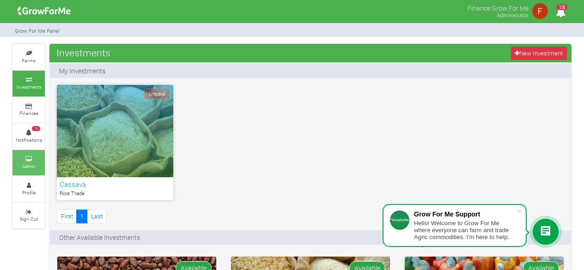
click at [35, 169] on link "Admin" at bounding box center [28, 162] width 32 height 25
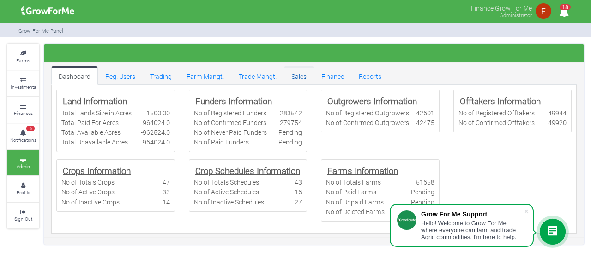
click at [302, 79] on link "Sales" at bounding box center [299, 76] width 30 height 18
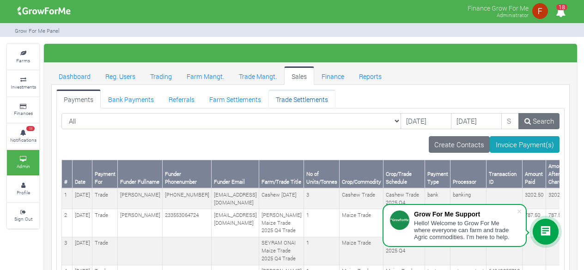
click at [289, 94] on link "Trade Settlements" at bounding box center [301, 99] width 67 height 18
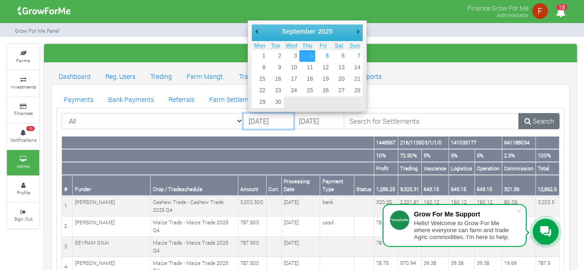
click at [271, 124] on input "[DATE]" at bounding box center [268, 121] width 51 height 17
type input "[DATE]"
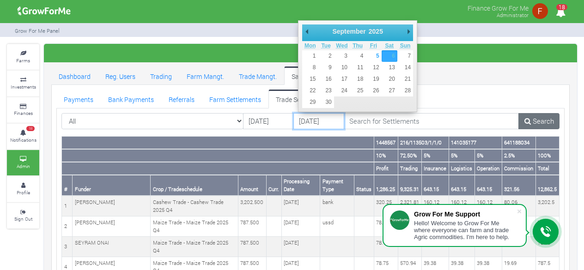
drag, startPoint x: 311, startPoint y: 122, endPoint x: 321, endPoint y: 124, distance: 9.4
click at [312, 122] on input "06/09/2025" at bounding box center [318, 121] width 51 height 17
type input "01/09/2025"
drag, startPoint x: 314, startPoint y: 55, endPoint x: 347, endPoint y: 100, distance: 56.3
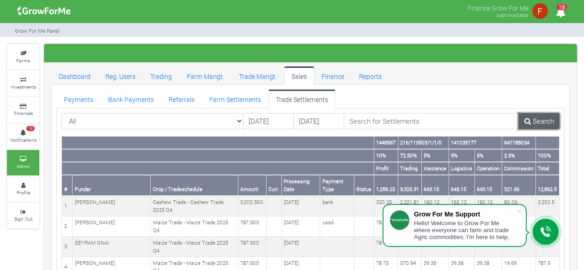
click at [540, 123] on link "Search" at bounding box center [538, 121] width 41 height 17
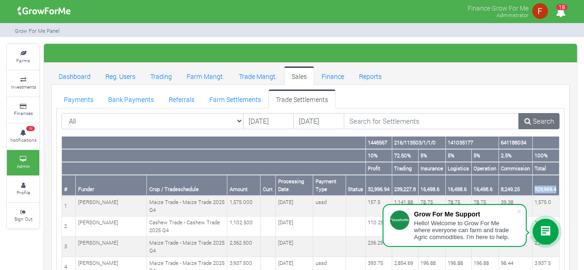
drag, startPoint x: 536, startPoint y: 187, endPoint x: 563, endPoint y: 186, distance: 27.7
click at [559, 187] on th "329,969.4" at bounding box center [545, 185] width 27 height 21
copy th "329,969.4"
click at [528, 121] on icon at bounding box center [527, 121] width 6 height 7
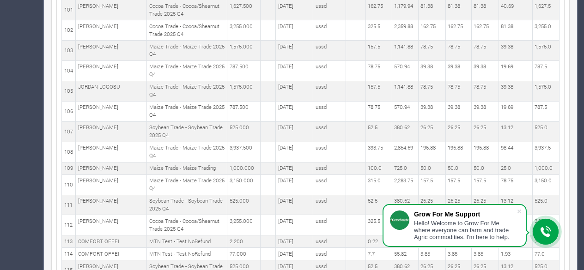
scroll to position [1902, 0]
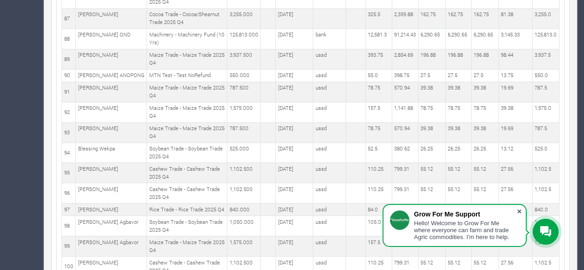
click at [517, 209] on span at bounding box center [519, 211] width 9 height 9
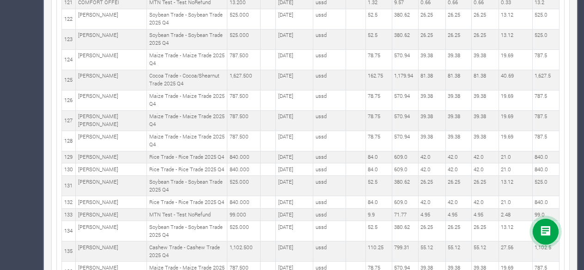
scroll to position [2734, 0]
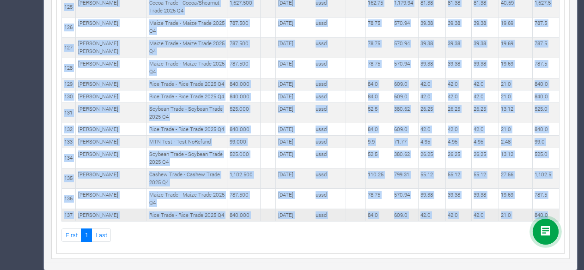
copy table "1448567 216/113503/1/1/0 141035177 641188034 10% 72.50% 5% 5% 5% 2.5% 100% Prof…"
drag, startPoint x: 366, startPoint y: 95, endPoint x: 552, endPoint y: 215, distance: 220.8
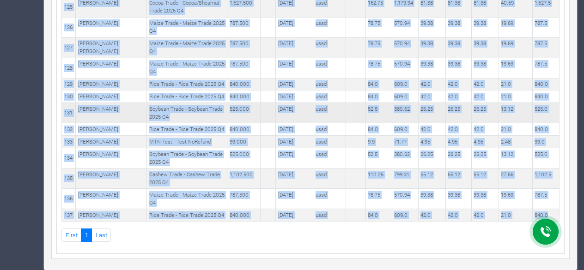
copy table "1448567 216/113503/1/1/0 141035177 641188034 10% 72.50% 5% 5% 5% 2.5% 100% Prof…"
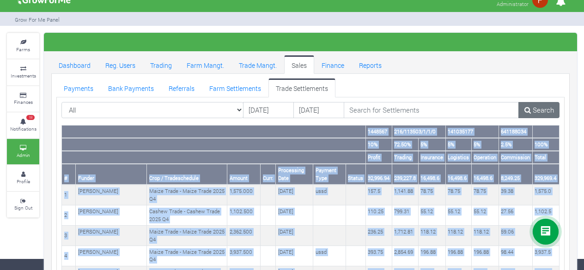
scroll to position [0, 0]
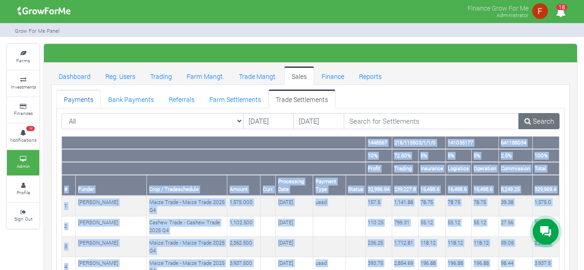
click at [81, 97] on link "Payments" at bounding box center [78, 99] width 44 height 18
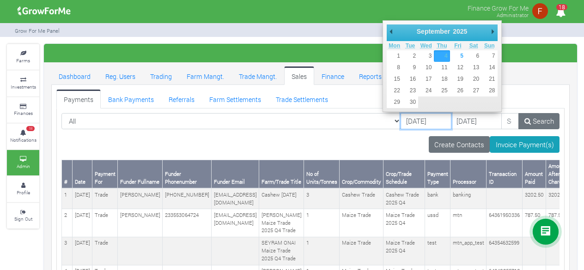
click at [403, 120] on input "[DATE]" at bounding box center [426, 121] width 51 height 17
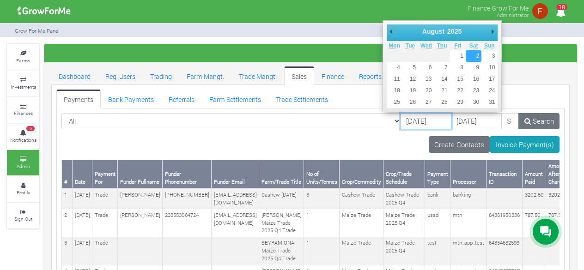
type input "[DATE]"
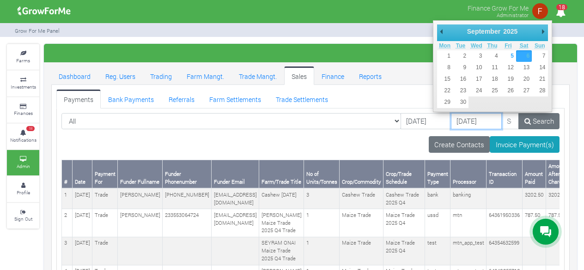
click at [451, 124] on input "[DATE]" at bounding box center [476, 121] width 51 height 17
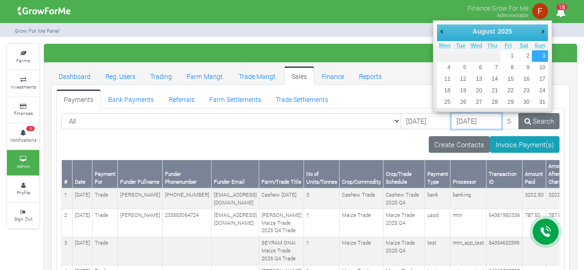
type input "03/08/2025"
drag, startPoint x: 542, startPoint y: 54, endPoint x: 536, endPoint y: 56, distance: 6.4
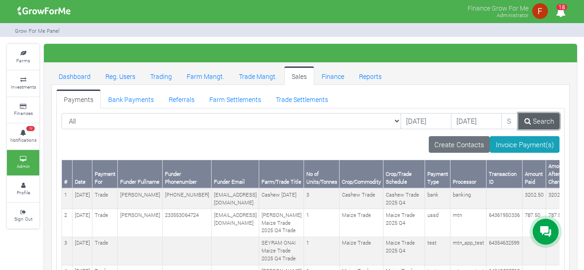
click at [536, 119] on link "Search" at bounding box center [538, 121] width 41 height 17
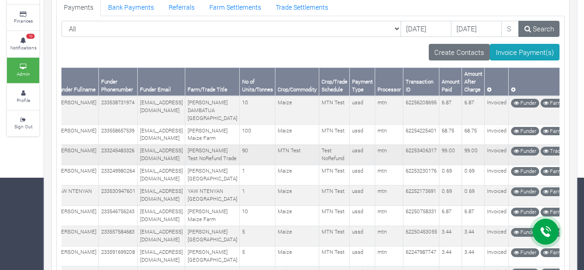
scroll to position [0, 69]
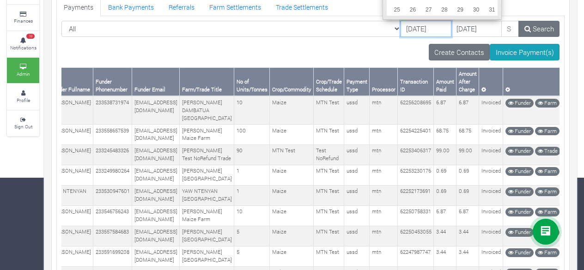
click at [403, 31] on input "02/08/2025" at bounding box center [426, 29] width 51 height 17
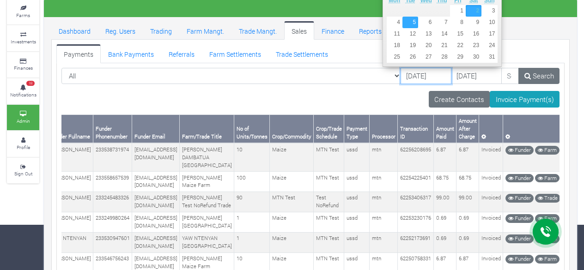
scroll to position [0, 0]
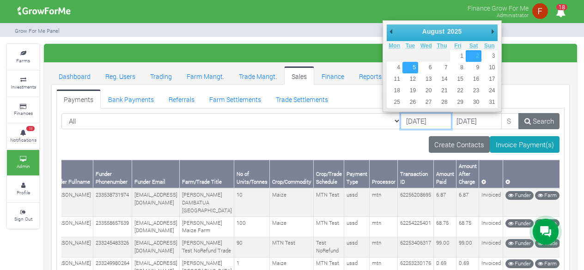
type input "05/08/2025"
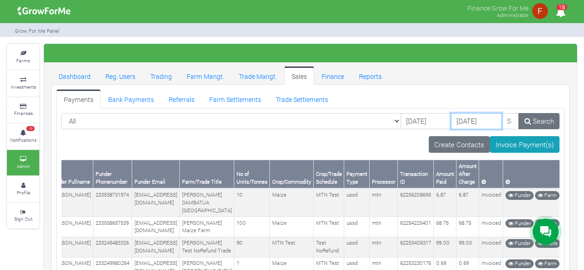
click at [451, 121] on input "03/08/2025" at bounding box center [476, 121] width 51 height 17
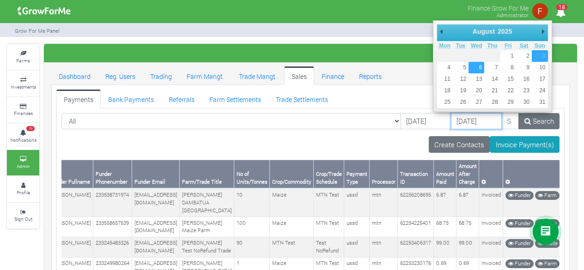
type input "06/08/2025"
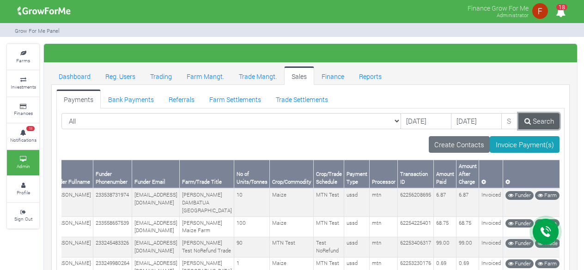
click at [541, 118] on link "Search" at bounding box center [538, 121] width 41 height 17
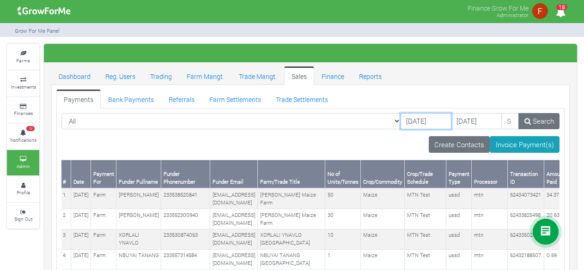
click at [401, 121] on input "05/08/2025" at bounding box center [426, 121] width 51 height 17
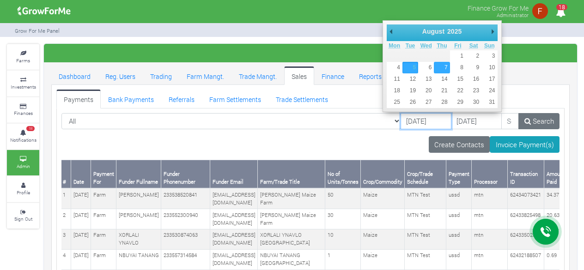
type input "07/08/2025"
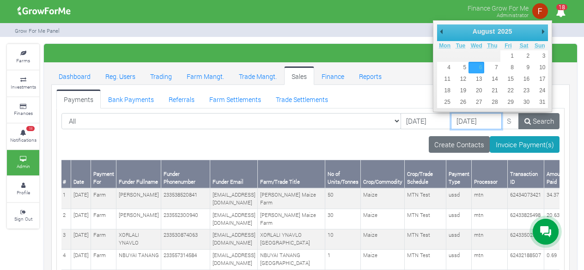
click at [454, 122] on input "06/08/2025" at bounding box center [476, 121] width 51 height 17
type input "08/08/2025"
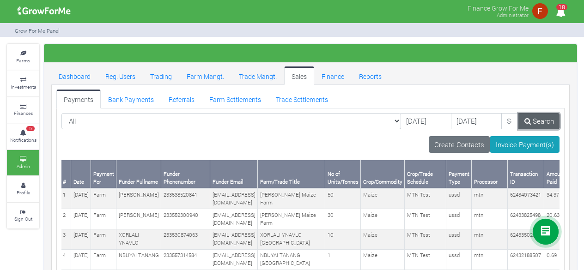
click at [536, 120] on link "Search" at bounding box center [538, 121] width 41 height 17
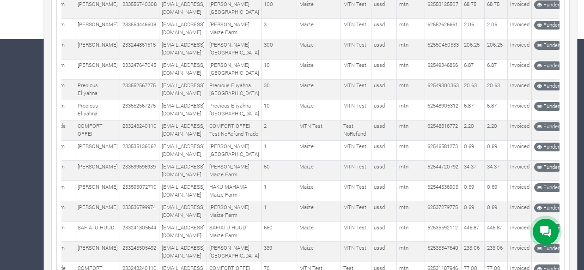
scroll to position [46, 0]
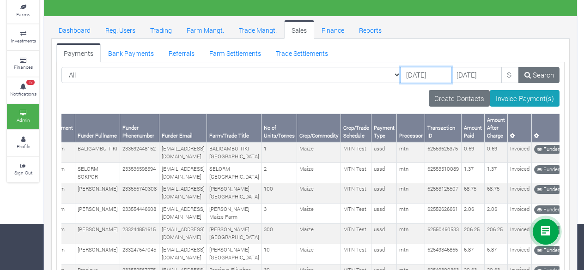
click at [401, 73] on input "07/08/2025" at bounding box center [426, 75] width 51 height 17
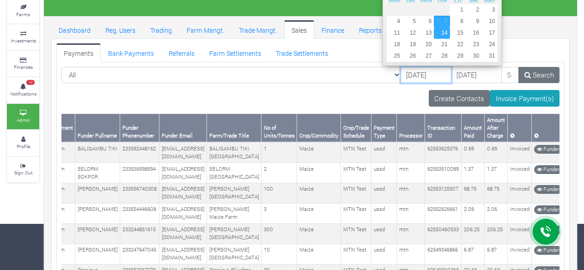
type input "14/08/2025"
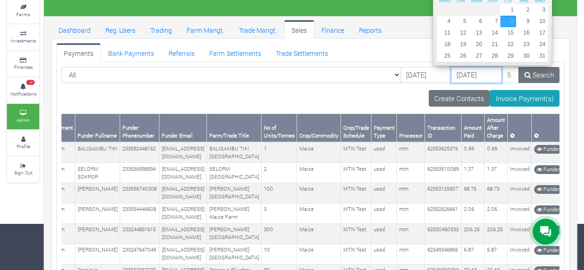
click at [451, 75] on input "08/08/2025" at bounding box center [476, 75] width 51 height 17
type input "15/08/2025"
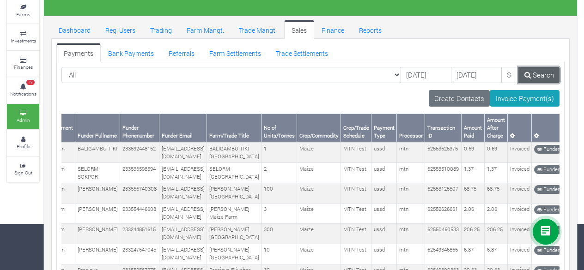
click at [537, 80] on link "Search" at bounding box center [538, 75] width 41 height 17
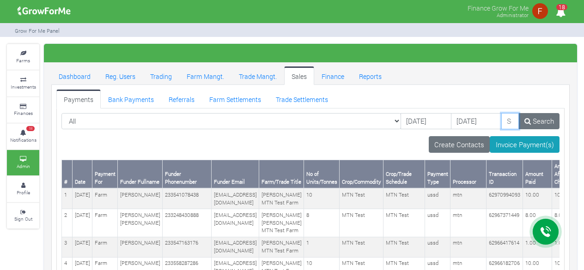
click at [501, 123] on input "search" at bounding box center [510, 121] width 18 height 17
paste input "[PERSON_NAME]"
type input "[PERSON_NAME]"
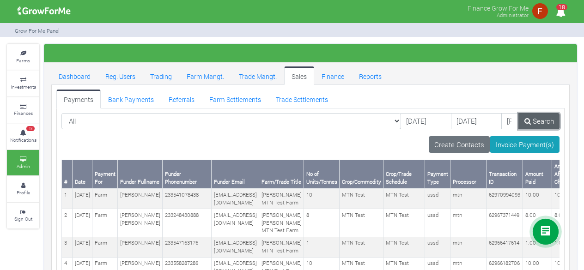
click at [535, 119] on link "Search" at bounding box center [538, 121] width 41 height 17
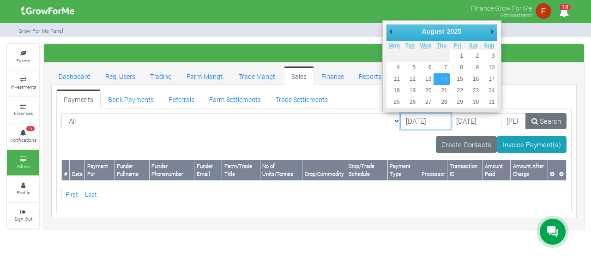
click at [401, 123] on input "14/08/2025" at bounding box center [426, 121] width 51 height 17
type input "[DATE]"
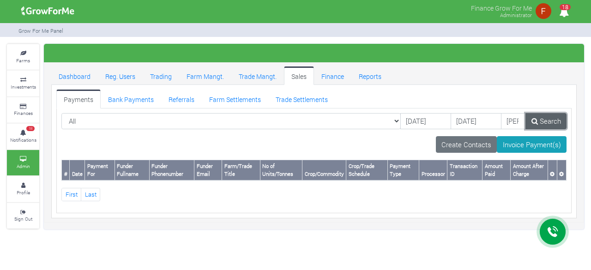
click at [545, 125] on link "Search" at bounding box center [546, 121] width 41 height 17
click at [451, 123] on input "[DATE]" at bounding box center [476, 121] width 51 height 17
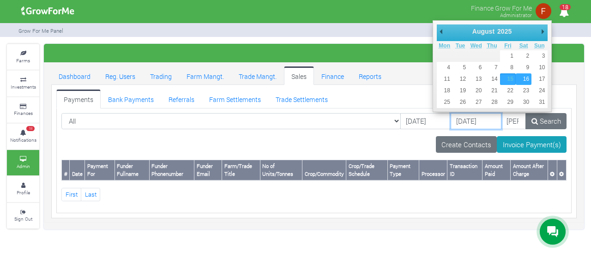
type input "[DATE]"
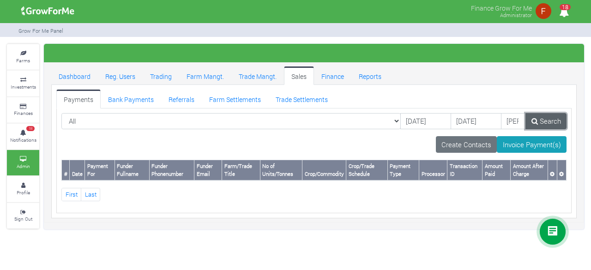
click at [546, 125] on link "Search" at bounding box center [546, 121] width 41 height 17
click at [542, 125] on link "Search" at bounding box center [546, 121] width 41 height 17
click at [125, 103] on link "Bank Payments" at bounding box center [131, 99] width 61 height 18
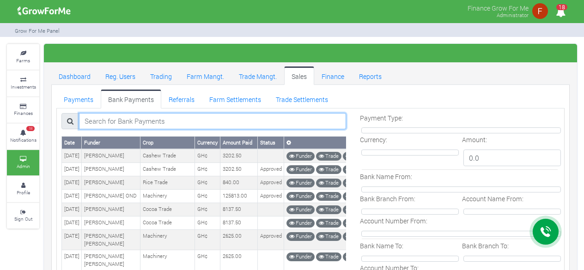
click at [174, 118] on input "search" at bounding box center [213, 121] width 268 height 17
paste input "Fiadzihu Yao"
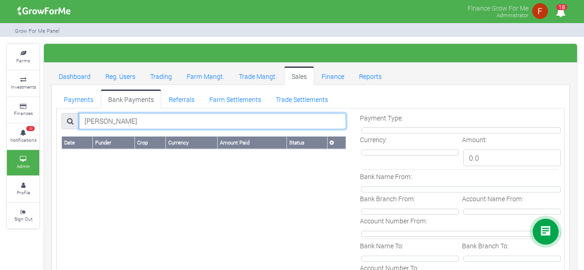
type input "Fiadzihu Yao"
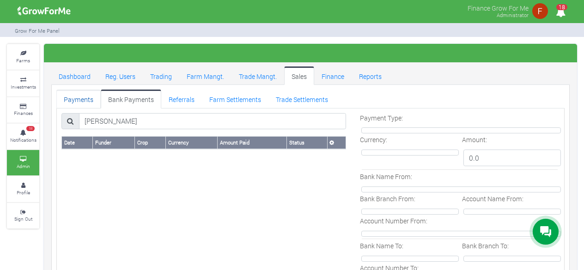
click at [77, 100] on link "Payments" at bounding box center [78, 99] width 44 height 18
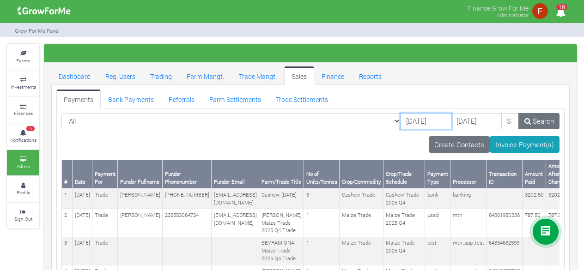
click at [409, 123] on input "[DATE]" at bounding box center [426, 121] width 51 height 17
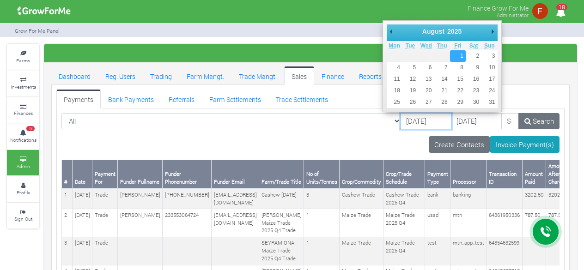
type input "[DATE]"
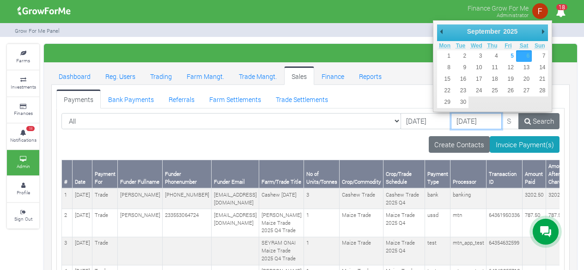
click at [456, 119] on input "[DATE]" at bounding box center [476, 121] width 51 height 17
type input "[DATE]"
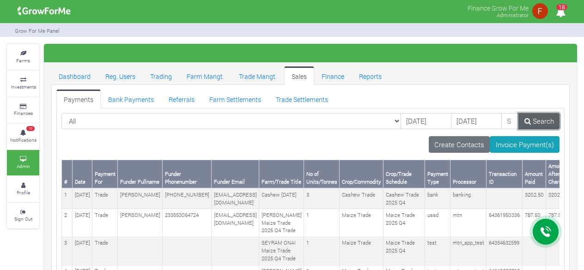
click at [541, 120] on link "Search" at bounding box center [538, 121] width 41 height 17
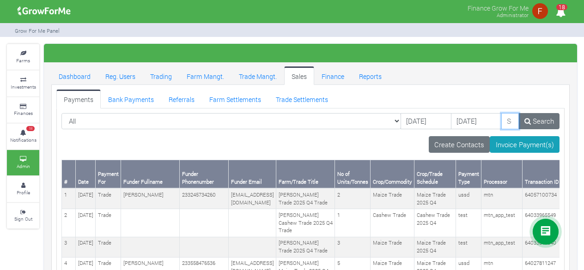
click at [501, 122] on input "search" at bounding box center [510, 121] width 18 height 17
paste input "[PERSON_NAME]"
type input "[PERSON_NAME]"
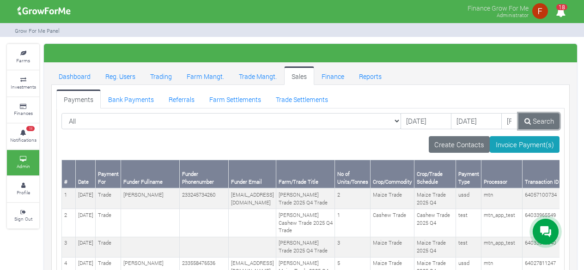
click at [534, 128] on div "All All" at bounding box center [311, 125] width 512 height 24
click at [546, 122] on link "Search" at bounding box center [538, 121] width 41 height 17
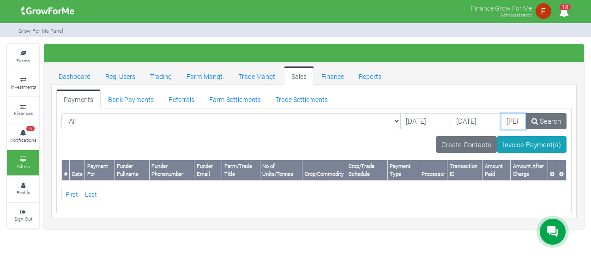
scroll to position [0, 4]
drag, startPoint x: 482, startPoint y: 118, endPoint x: 591, endPoint y: 123, distance: 109.2
click at [591, 123] on div "Farms Investments Finances 18 Notifications Admin Profile Sign Out #" at bounding box center [295, 137] width 591 height 186
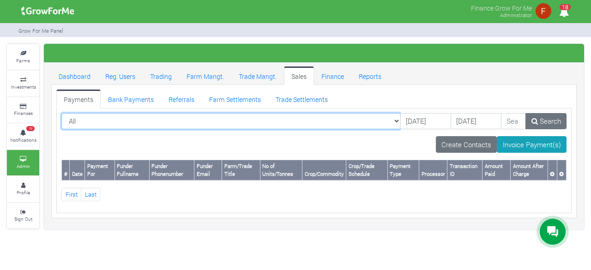
click at [267, 122] on select "All All Farm | Cabbage I_2021 - (Cabbage) Farm | Cassava_2024 - (Cassava _2024)…" at bounding box center [231, 121] width 340 height 17
select select "?paymentfor=trade&schedule=45"
click at [61, 113] on select "All All Farm | Cabbage I_2021 - (Cabbage) Farm | Cassava_2024 - (Cassava _2024)…" at bounding box center [231, 121] width 340 height 17
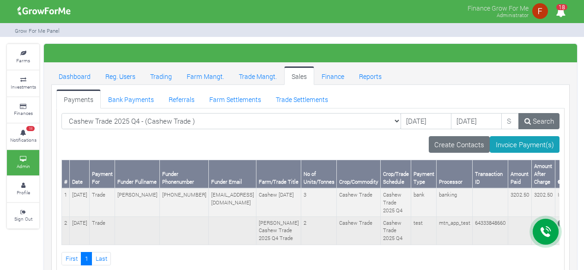
scroll to position [42, 0]
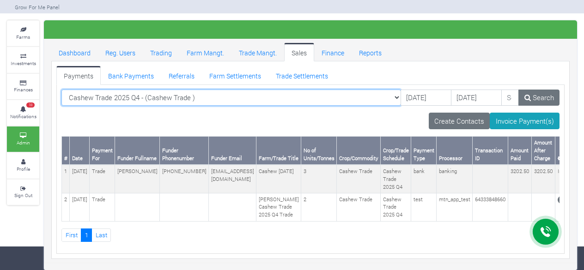
click at [155, 90] on select "Cashew Trade 2025 Q4 - (Cashew Trade ) All Farm | Cabbage I_2021 - (Cabbage) Fa…" at bounding box center [231, 98] width 340 height 17
select select "?paymentfor=trade&schedule=22"
click at [61, 90] on select "Cashew Trade 2025 Q4 - (Cashew Trade ) All Farm | Cabbage I_2021 - (Cabbage) Fa…" at bounding box center [231, 98] width 340 height 17
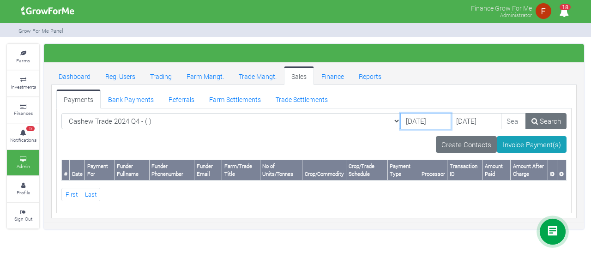
click at [401, 122] on input "04/09/2025" at bounding box center [426, 121] width 51 height 17
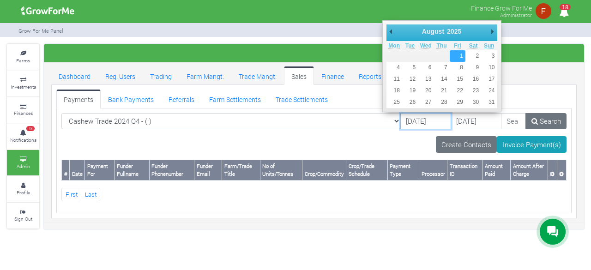
type input "[DATE]"
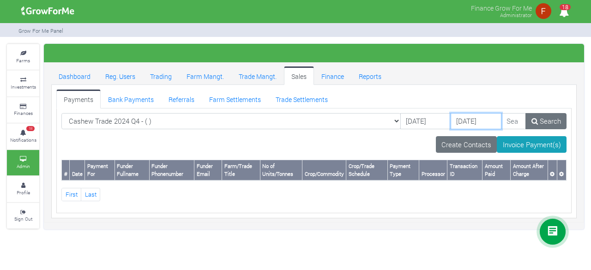
click at [451, 124] on input "06/09/2025" at bounding box center [476, 121] width 51 height 17
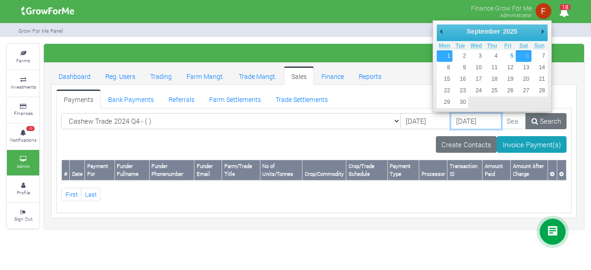
type input "[DATE]"
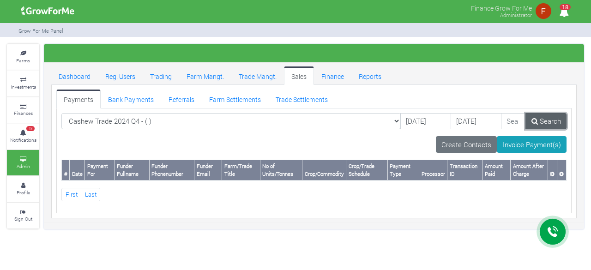
click at [538, 121] on icon at bounding box center [535, 121] width 6 height 7
click at [558, 122] on link "Search" at bounding box center [546, 121] width 41 height 17
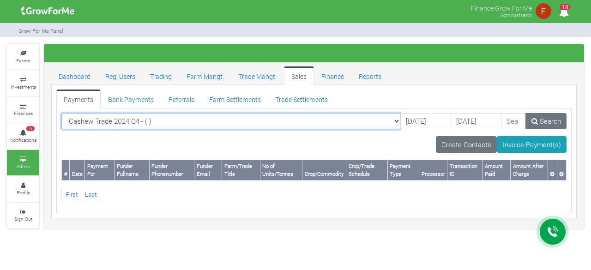
drag, startPoint x: 0, startPoint y: 0, endPoint x: 184, endPoint y: 123, distance: 221.6
click at [184, 123] on select "Cashew Trade 2024 Q4 - ( ) All Farm | Cabbage I_2021 - (Cabbage) Farm | Cassava…" at bounding box center [231, 121] width 340 height 17
select select "?paymentfor=trade&schedule=45"
click at [61, 113] on select "Cashew Trade 2024 Q4 - ( ) All Farm | Cabbage I_2021 - (Cabbage) Farm | Cassava…" at bounding box center [231, 121] width 340 height 17
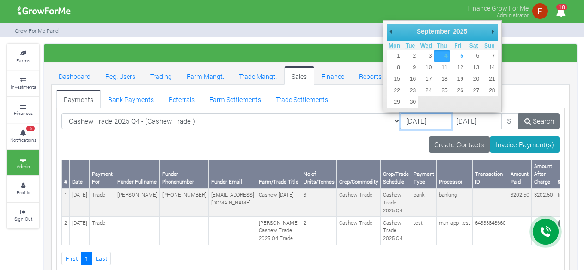
click at [401, 125] on input "[DATE]" at bounding box center [426, 121] width 51 height 17
type input "[DATE]"
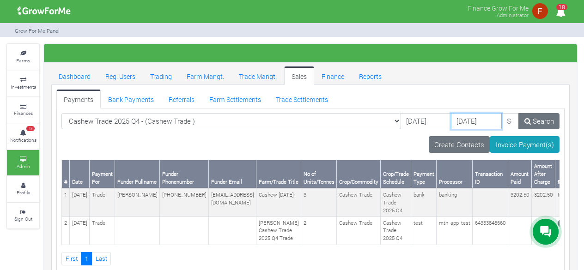
click at [456, 124] on input "06/09/2025" at bounding box center [476, 121] width 51 height 17
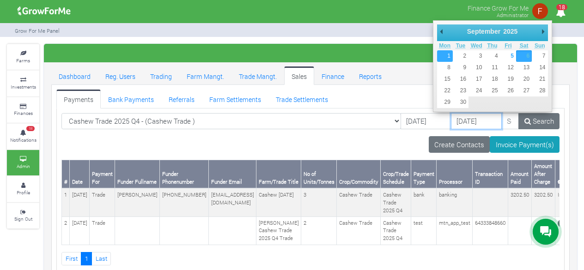
type input "[DATE]"
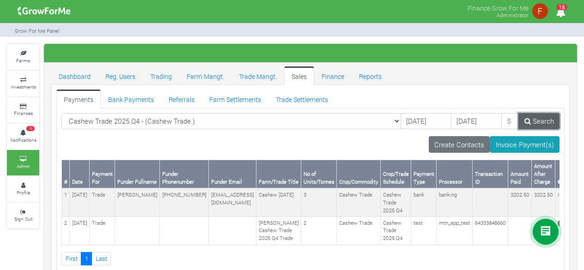
click at [538, 116] on link "Search" at bounding box center [538, 121] width 41 height 17
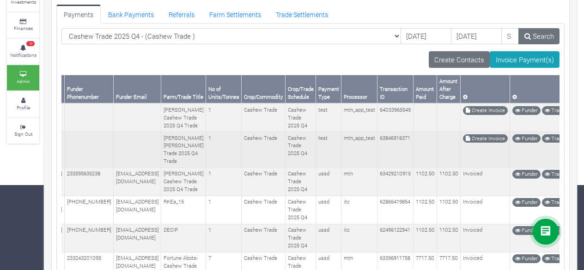
scroll to position [86, 0]
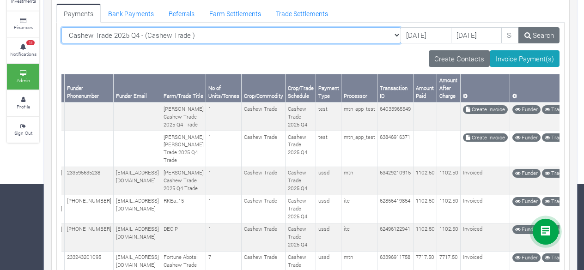
click at [369, 34] on select "Cashew Trade 2025 Q4 - (Cashew Trade ) All Farm | Cabbage I_2021 - (Cabbage) Fa…" at bounding box center [231, 35] width 340 height 17
select select "?paymentfor=&schedule="
click at [61, 27] on select "Cashew Trade 2025 Q4 - (Cashew Trade ) All Farm | Cabbage I_2021 - (Cabbage) Fa…" at bounding box center [231, 35] width 340 height 17
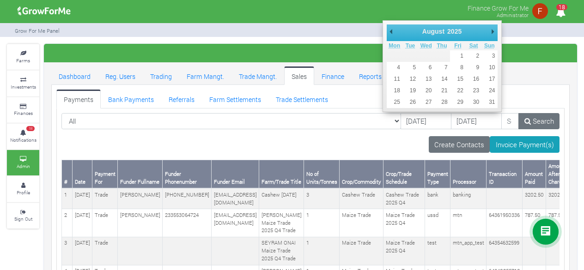
drag, startPoint x: 390, startPoint y: 30, endPoint x: 398, endPoint y: 40, distance: 12.1
type input "[DATE]"
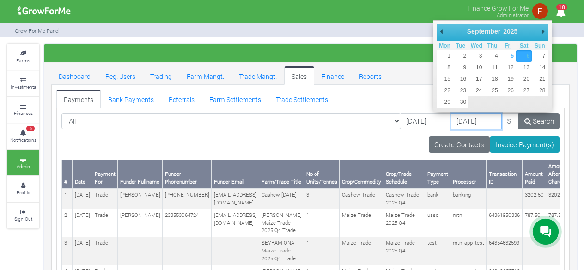
click at [461, 117] on input "06/09/2025" at bounding box center [476, 121] width 51 height 17
type input "[DATE]"
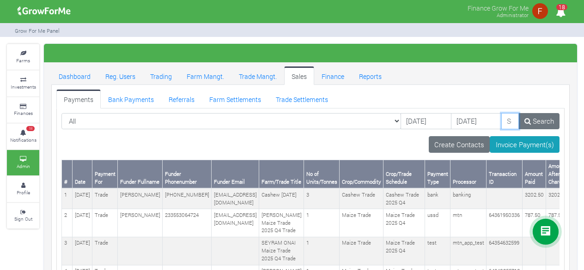
click at [503, 127] on input "search" at bounding box center [510, 121] width 18 height 17
type input "test"
click at [540, 116] on link "Search" at bounding box center [538, 121] width 41 height 17
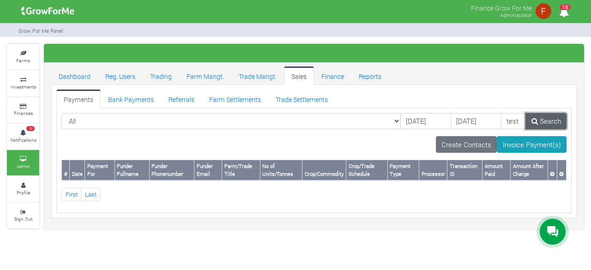
click at [552, 120] on link "Search" at bounding box center [546, 121] width 41 height 17
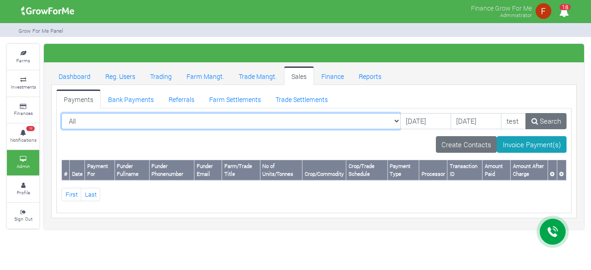
click at [351, 124] on select "All All Farm | Cabbage I_2021 - (Cabbage) Farm | Cassava_2024 - (Cassava _2024)…" at bounding box center [231, 121] width 340 height 17
select select "?paymentfor=trade&schedule=47"
click at [61, 113] on select "All All Farm | Cabbage I_2021 - (Cabbage) Farm | Cassava_2024 - (Cassava _2024)…" at bounding box center [231, 121] width 340 height 17
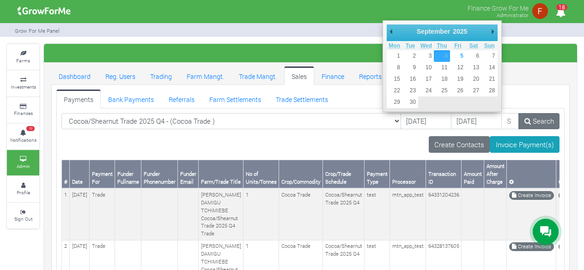
click at [401, 121] on input "04/09/2025" at bounding box center [426, 121] width 51 height 17
click at [401, 121] on input "[DATE]" at bounding box center [426, 121] width 51 height 17
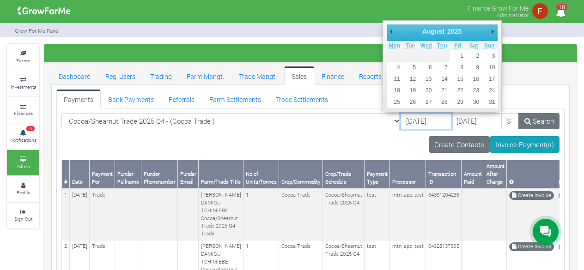
drag, startPoint x: 392, startPoint y: 31, endPoint x: 423, endPoint y: 50, distance: 36.3
type input "[DATE]"
drag, startPoint x: 459, startPoint y: 57, endPoint x: 457, endPoint y: 74, distance: 17.7
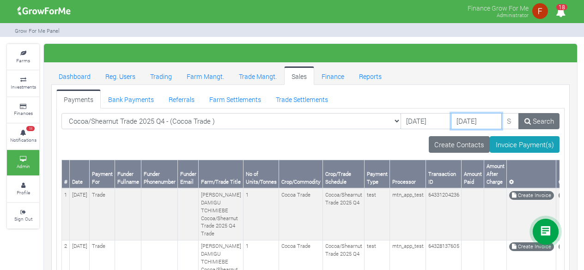
click at [460, 123] on input "06/09/2025" at bounding box center [476, 121] width 51 height 17
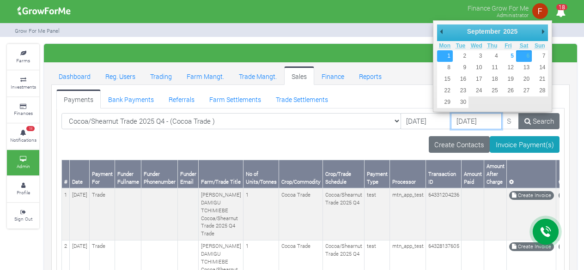
type input "[DATE]"
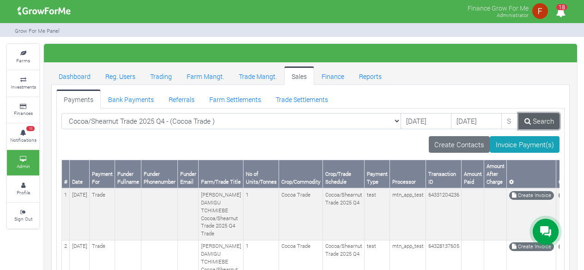
click at [544, 125] on link "Search" at bounding box center [538, 121] width 41 height 17
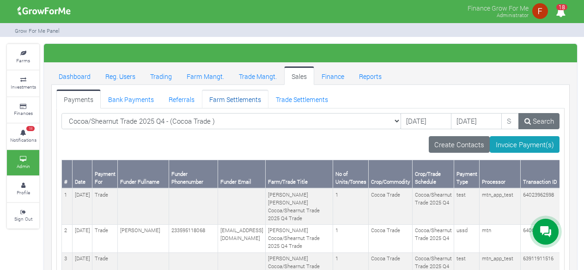
click at [233, 99] on link "Farm Settlements" at bounding box center [235, 99] width 67 height 18
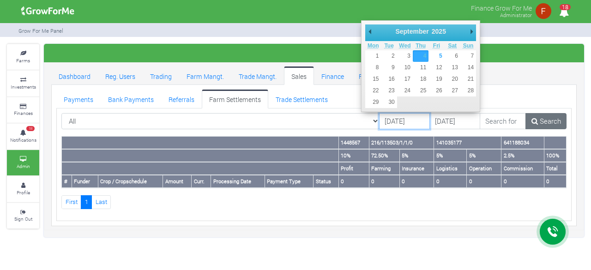
click at [379, 125] on input "[DATE]" at bounding box center [404, 121] width 51 height 17
type input "[DATE]"
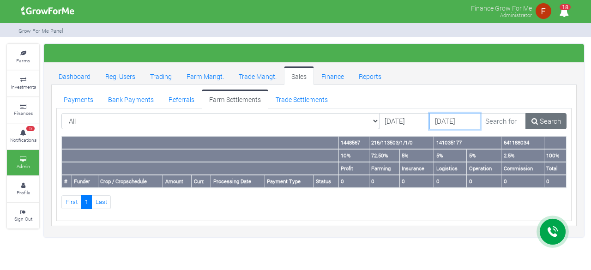
click at [433, 125] on input "[DATE]" at bounding box center [455, 121] width 51 height 17
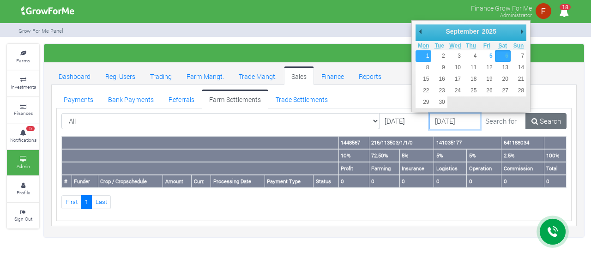
type input "[DATE]"
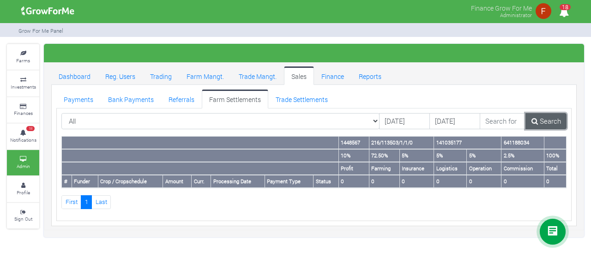
click at [537, 115] on link "Search" at bounding box center [546, 121] width 41 height 17
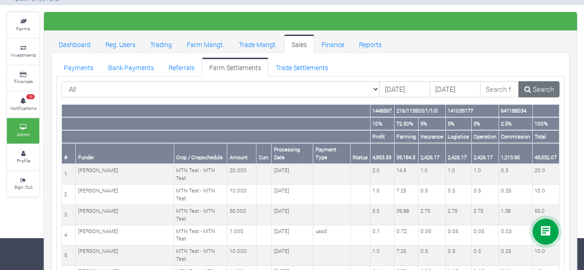
scroll to position [46, 0]
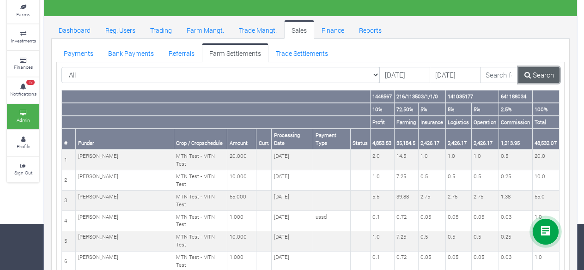
click at [533, 76] on link "Search" at bounding box center [538, 75] width 41 height 17
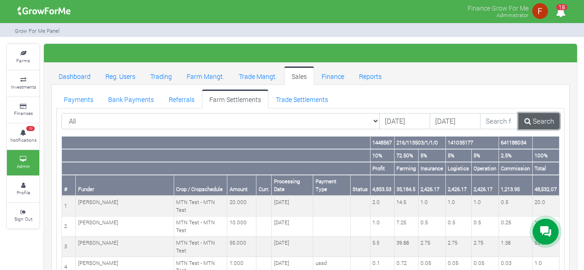
click at [546, 118] on link "Search" at bounding box center [538, 121] width 41 height 17
click at [539, 121] on link "Search" at bounding box center [538, 121] width 41 height 17
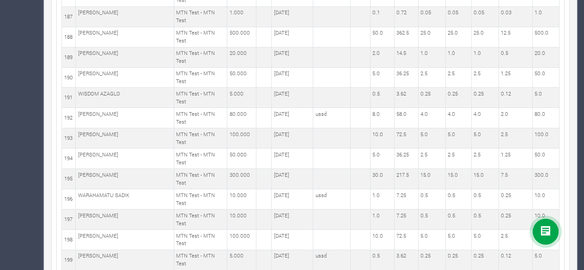
scroll to position [3973, 0]
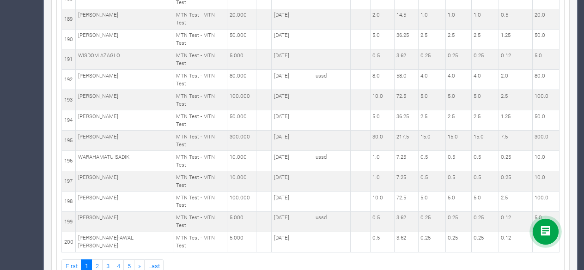
drag, startPoint x: 372, startPoint y: 94, endPoint x: 549, endPoint y: 207, distance: 209.8
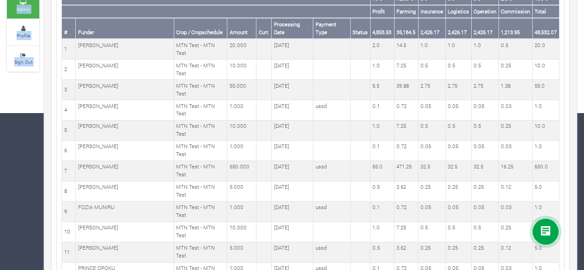
scroll to position [0, 0]
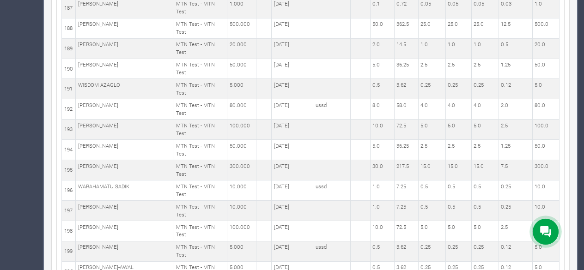
scroll to position [3973, 0]
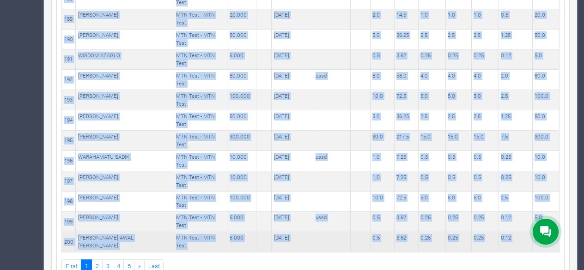
copy table "1448567 216/113503/1/1/0 141035177 641188034 10% 72.50% 5% 5% 5% 2.5% 100% Prof…"
drag, startPoint x: 373, startPoint y: 141, endPoint x: 543, endPoint y: 211, distance: 183.8
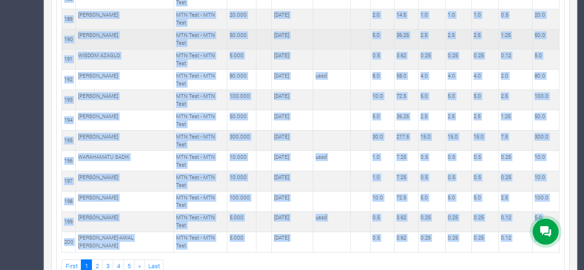
copy table "1448567 216/113503/1/1/0 141035177 641188034 10% 72.50% 5% 5% 5% 2.5% 100% Prof…"
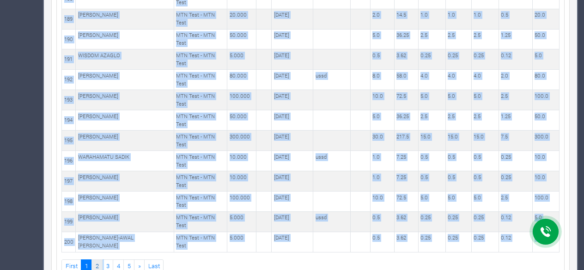
click at [96, 260] on link "2" at bounding box center [96, 266] width 11 height 13
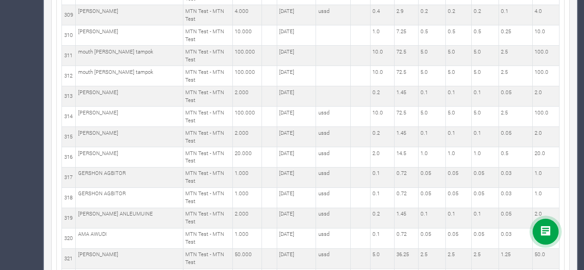
scroll to position [2428, 0]
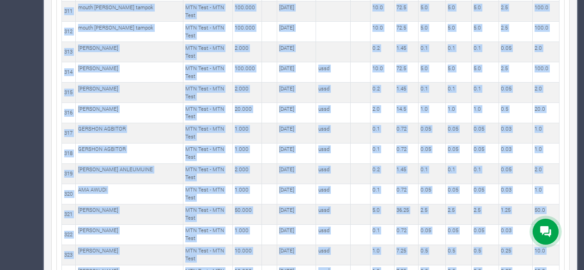
drag, startPoint x: 63, startPoint y: 195, endPoint x: 542, endPoint y: 215, distance: 478.7
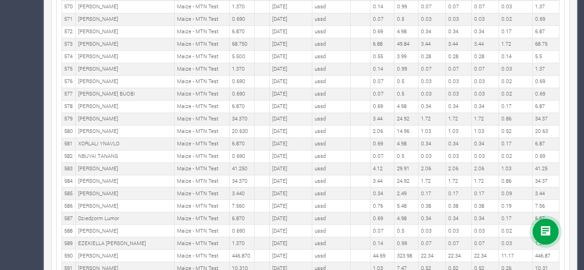
scroll to position [2428, 0]
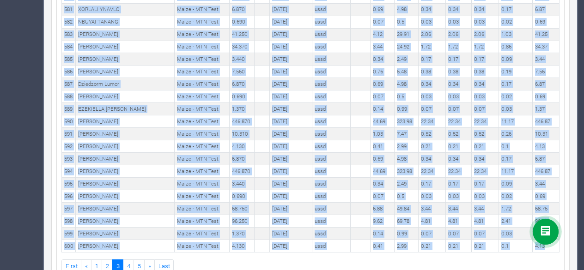
copy tbody "401 [PERSON_NAME] MTN Test - MTN Test 1.000 [DATE] ussd 0.1 0.72 0.05 0.05 ..."
copy tbody "401 HANNAH ANAJOBOA MTN Test - MTN Test 1.000 10th Aug 2025 ussd 0.1 0.72 0.05 …"
drag, startPoint x: 64, startPoint y: 194, endPoint x: 543, endPoint y: 213, distance: 479.1
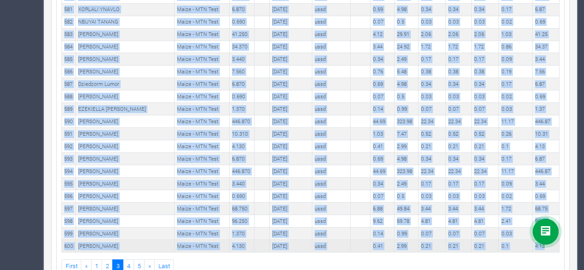
copy tbody "401 HANNAH ANAJOBOA MTN Test - MTN Test 1.000 10th Aug 2025 ussd 0.1 0.72 0.05 …"
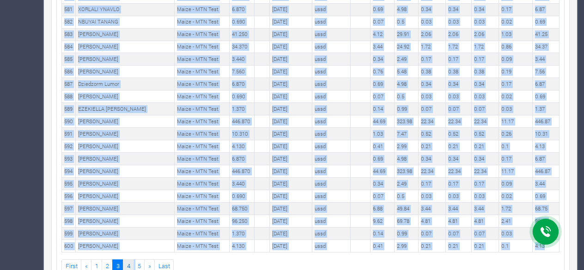
click at [127, 260] on link "4" at bounding box center [128, 266] width 11 height 13
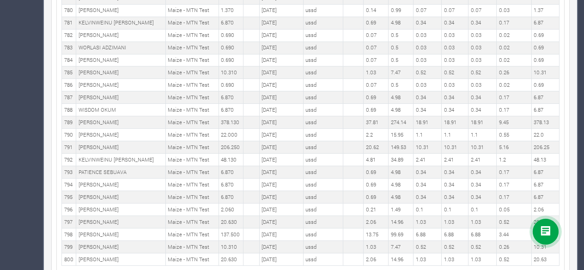
scroll to position [2428, 0]
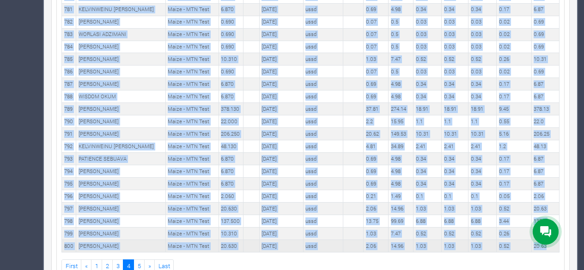
copy tbody "601 PETER ALOYA Maize - MTN Test 13.750 05th Aug 2025 ussd 1.38 9.97 0.69 0.69 …"
drag, startPoint x: 63, startPoint y: 193, endPoint x: 549, endPoint y: 216, distance: 486.2
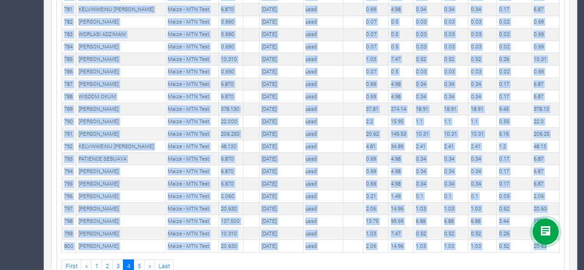
copy tbody "601 PETER ALOYA Maize - MTN Test 13.750 05th Aug 2025 ussd 1.38 9.97 0.69 0.69 …"
click at [137, 260] on link "5" at bounding box center [139, 266] width 11 height 13
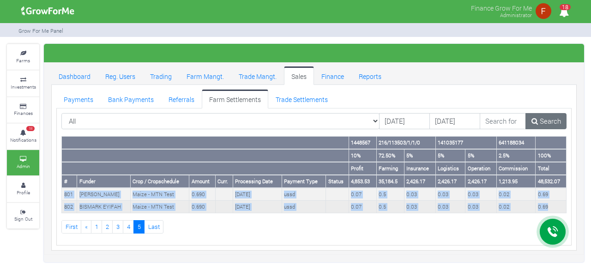
copy tbody "801 JOHN BOAMAH Maize - MTN Test 0.690 01st Aug 2025 ussd 0.07 0.5 0.03 0.03 ..."
drag, startPoint x: 63, startPoint y: 192, endPoint x: 552, endPoint y: 208, distance: 489.2
click at [552, 208] on tbody "801 JOHN BOAMAH Maize - MTN Test 0.690 01st Aug 2025 ussd 0.07 0.5 0.03 0.03 0.…" at bounding box center [314, 200] width 505 height 25
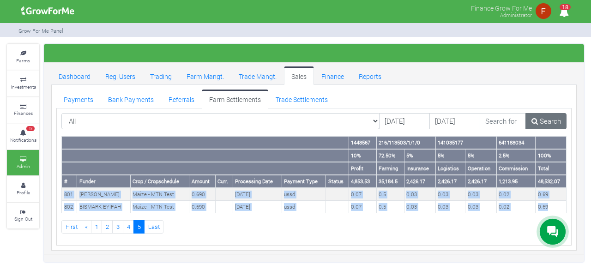
copy tbody "801 JOHN BOAMAH Maize - MTN Test 0.690 01st Aug 2025 ussd 0.07 0.5 0.03 0.03 ..."
click at [84, 102] on link "Payments" at bounding box center [78, 99] width 44 height 18
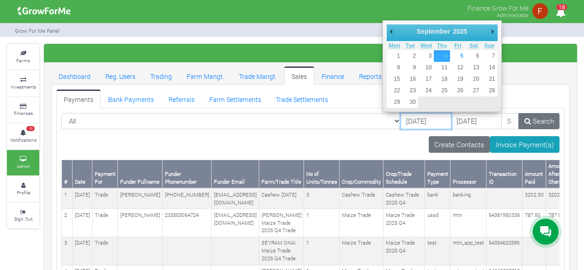
click at [405, 123] on input "[DATE]" at bounding box center [426, 121] width 51 height 17
type input "[DATE]"
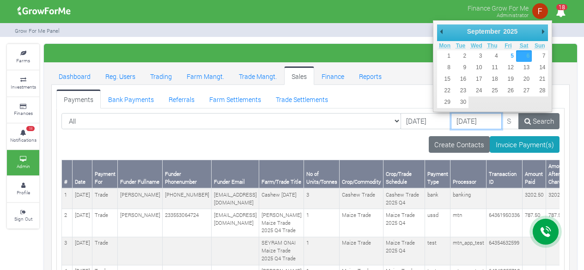
click at [465, 121] on input "[DATE]" at bounding box center [476, 121] width 51 height 17
drag, startPoint x: 463, startPoint y: 126, endPoint x: 459, endPoint y: 87, distance: 38.5
click at [463, 125] on input "[DATE]" at bounding box center [476, 121] width 51 height 17
type input "[DATE]"
drag, startPoint x: 451, startPoint y: 58, endPoint x: 469, endPoint y: 72, distance: 22.7
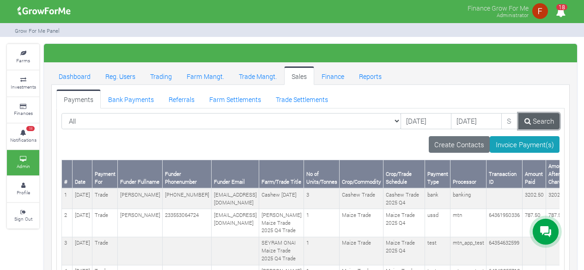
click at [539, 120] on link "Search" at bounding box center [538, 121] width 41 height 17
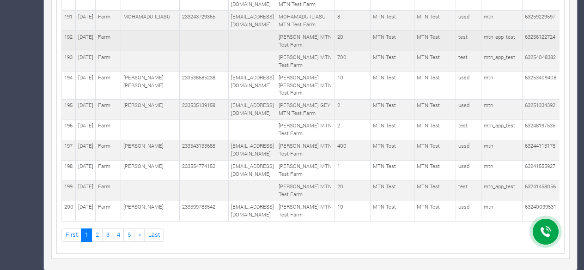
scroll to position [5821, 0]
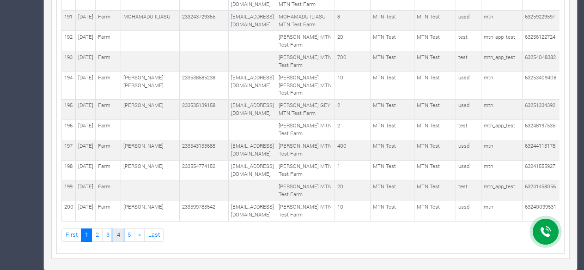
click at [118, 237] on link "4" at bounding box center [118, 235] width 11 height 13
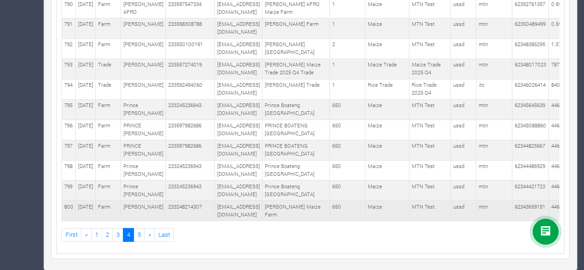
scroll to position [5648, 0]
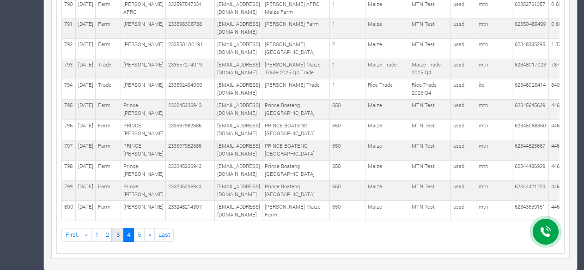
click at [115, 237] on link "3" at bounding box center [117, 234] width 11 height 13
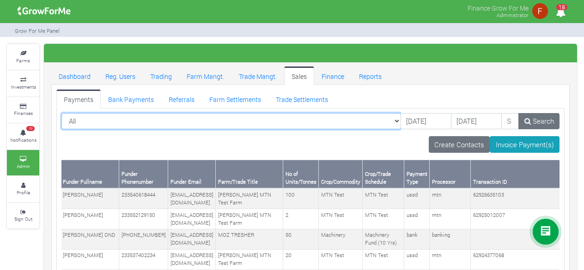
click at [198, 120] on select "All All Farm | Cabbage I_2021 - (Cabbage) Farm | Cassava_2024 - (Cassava _2024)…" at bounding box center [231, 121] width 340 height 17
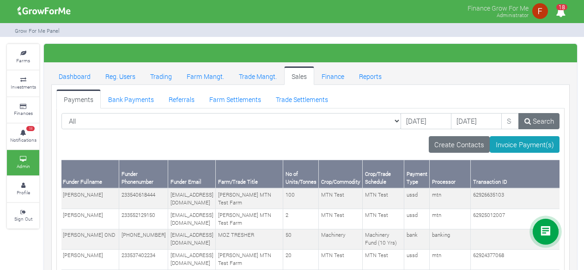
click at [313, 149] on div "Create Contacts Invoice Payment(s)" at bounding box center [310, 144] width 498 height 17
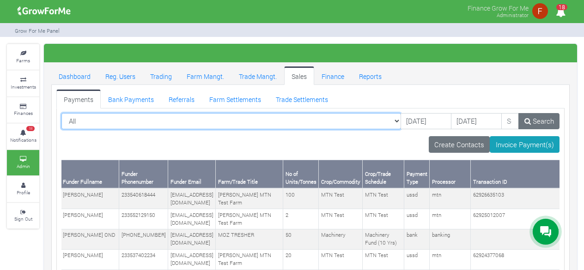
click at [342, 122] on select "All All Farm | Cabbage I_2021 - (Cabbage) Farm | Cassava_2024 - (Cassava _2024)…" at bounding box center [231, 121] width 340 height 17
select select "?paymentfor=farm&schedule=31"
click at [61, 113] on select "All All Farm | Cabbage I_2021 - (Cabbage) Farm | Cassava_2024 - (Cassava _2024)…" at bounding box center [231, 121] width 340 height 17
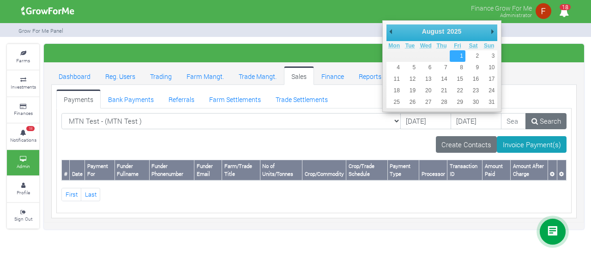
type input "[DATE]"
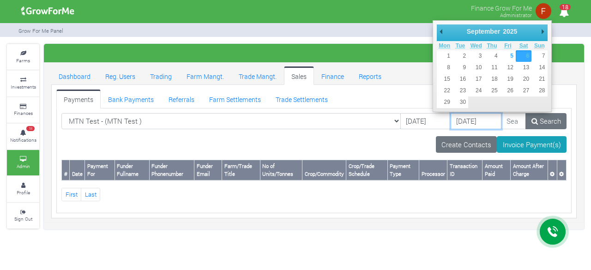
click at [451, 124] on input "06/09/2025" at bounding box center [476, 121] width 51 height 17
type input "[DATE]"
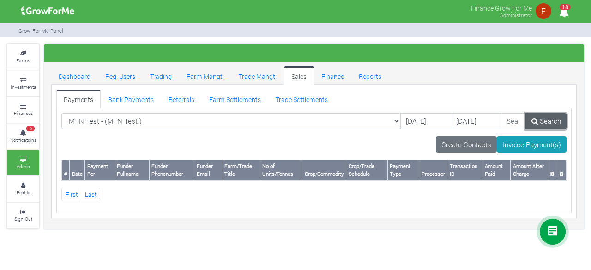
click at [541, 120] on link "Search" at bounding box center [546, 121] width 41 height 17
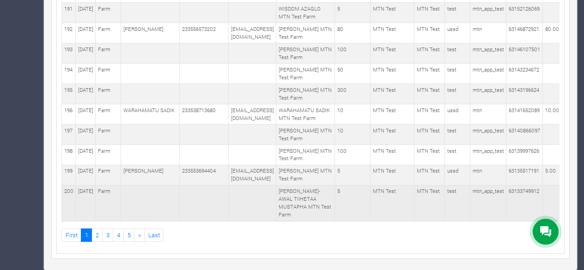
scroll to position [5986, 0]
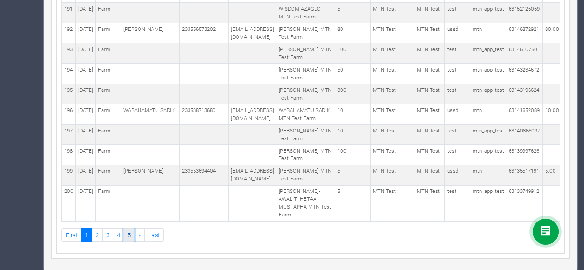
click at [125, 236] on link "5" at bounding box center [128, 235] width 11 height 13
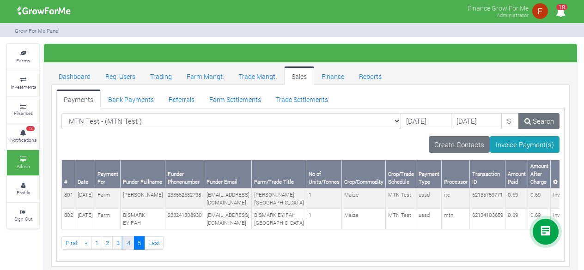
click at [128, 250] on link "4" at bounding box center [128, 243] width 11 height 13
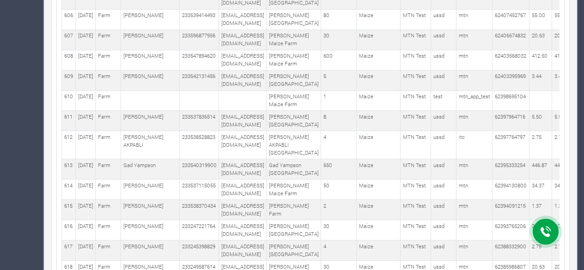
scroll to position [280, 0]
